Goal: Check status: Check status

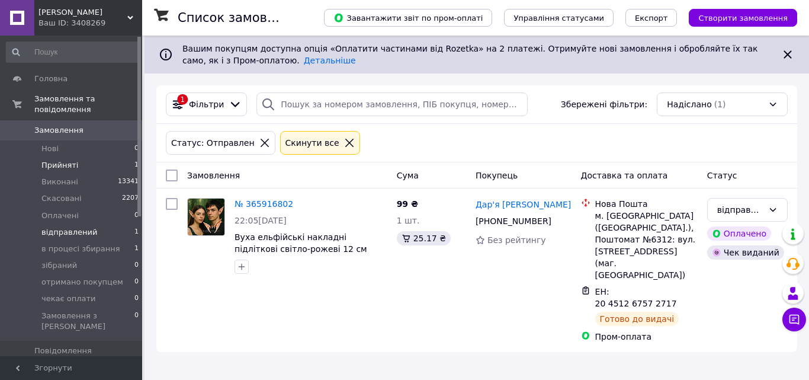
click at [66, 160] on span "Прийняті" at bounding box center [59, 165] width 37 height 11
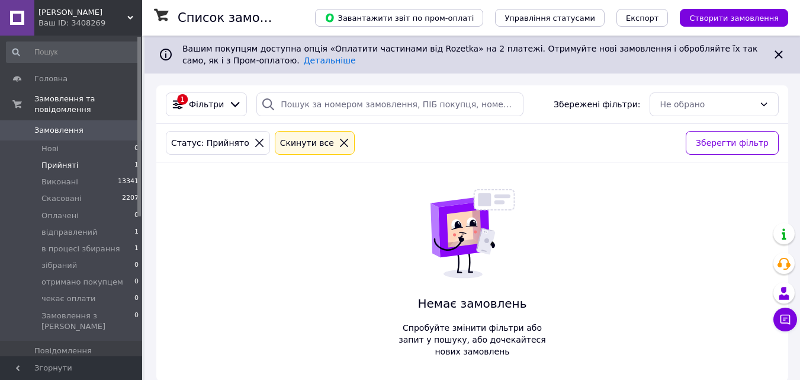
click at [81, 160] on li "Прийняті 1" at bounding box center [73, 165] width 146 height 17
click at [85, 243] on span "в процесі збирання" at bounding box center [80, 248] width 79 height 11
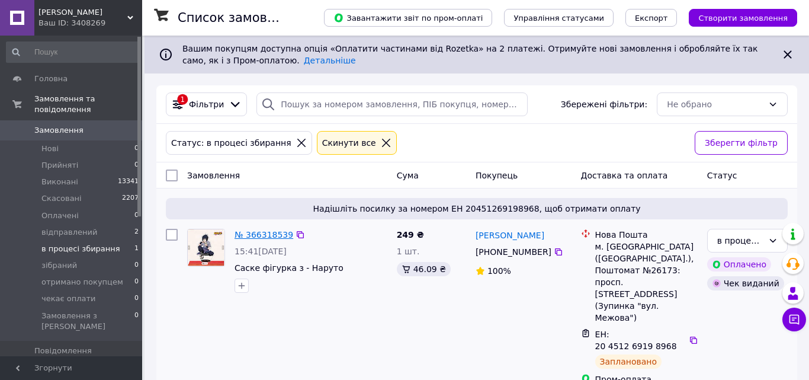
click at [252, 232] on link "№ 366318539" at bounding box center [263, 234] width 59 height 9
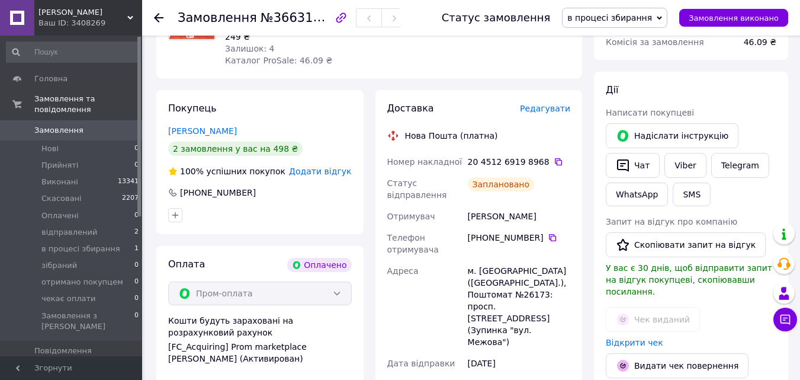
scroll to position [159, 0]
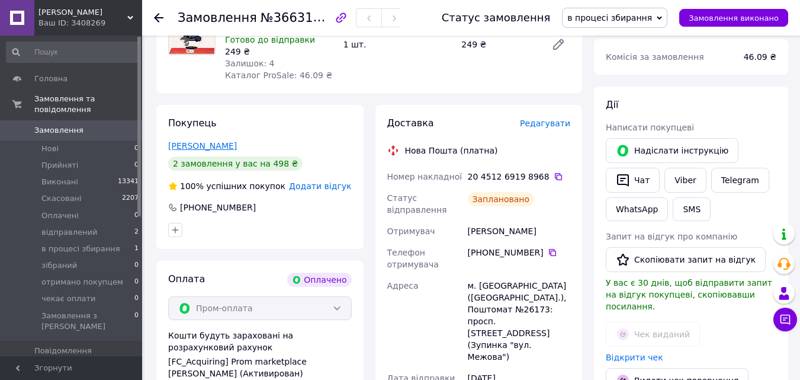
click at [220, 141] on link "[PERSON_NAME]" at bounding box center [202, 145] width 69 height 9
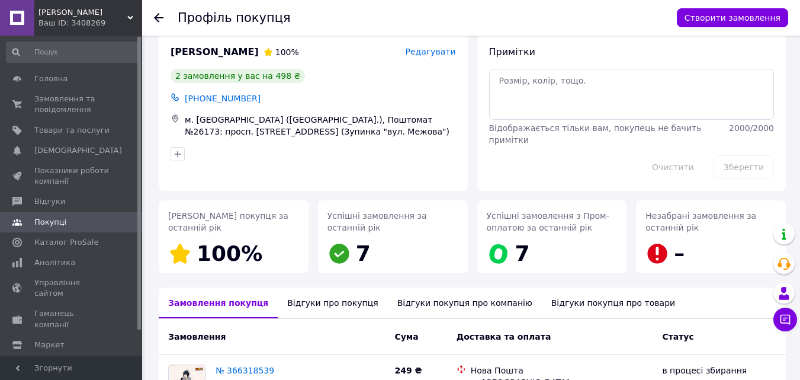
scroll to position [15, 0]
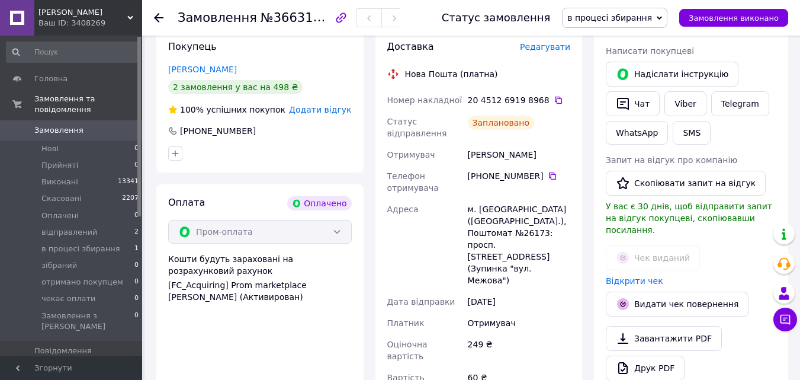
scroll to position [237, 0]
